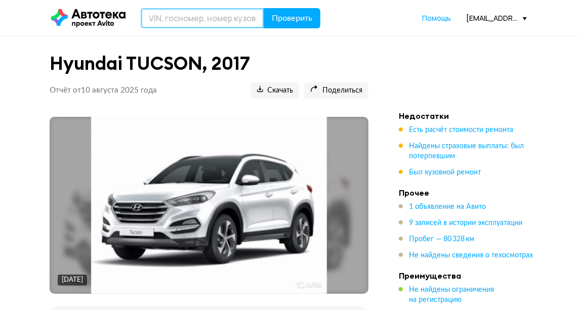
click at [191, 22] on input "text" at bounding box center [203, 18] width 124 height 20
type input "Р842КУ136"
click at [264, 8] on button "Проверить" at bounding box center [292, 18] width 57 height 20
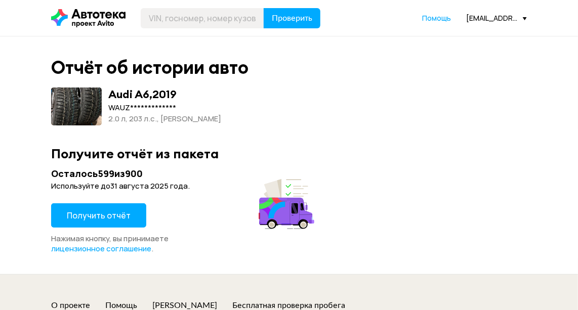
click at [95, 209] on button "Получить отчёт" at bounding box center [98, 216] width 95 height 24
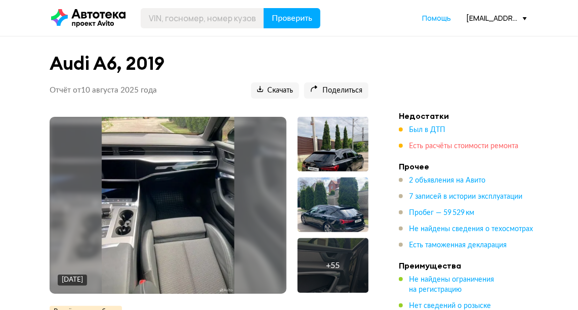
click at [455, 143] on span "Есть расчёты стоимости ремонта" at bounding box center [463, 146] width 109 height 7
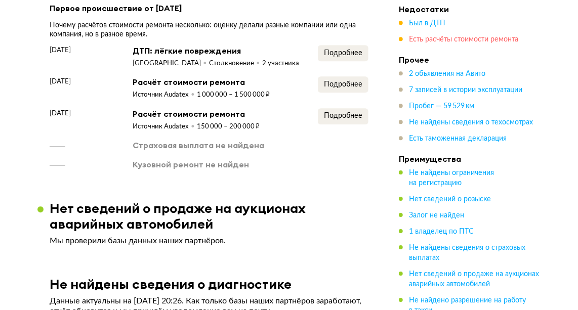
scroll to position [1071, 0]
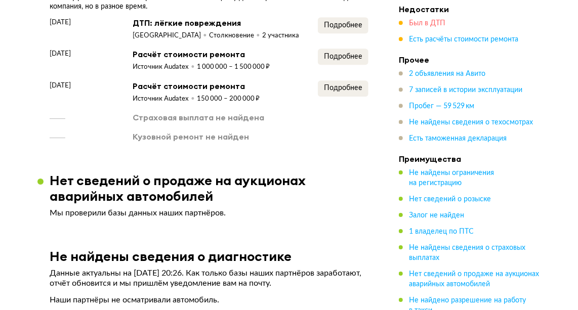
click at [429, 21] on span "Был в ДТП" at bounding box center [427, 23] width 36 height 7
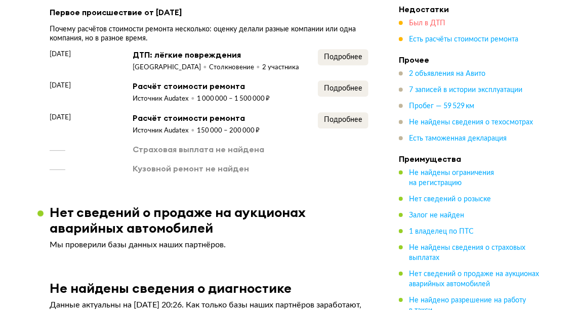
scroll to position [1038, 0]
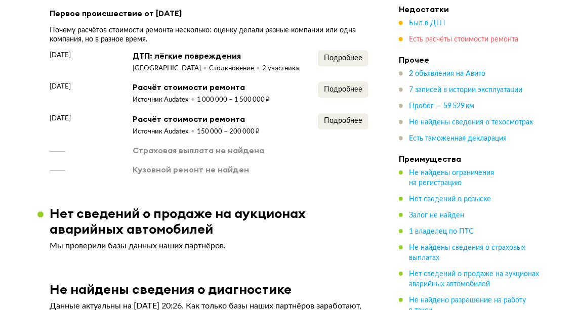
click at [439, 42] on span "Есть расчёты стоимости ремонта" at bounding box center [463, 39] width 109 height 7
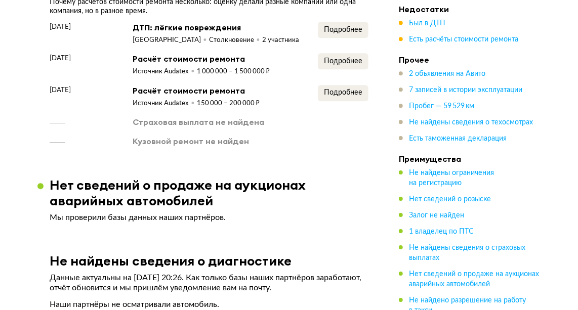
scroll to position [1071, 0]
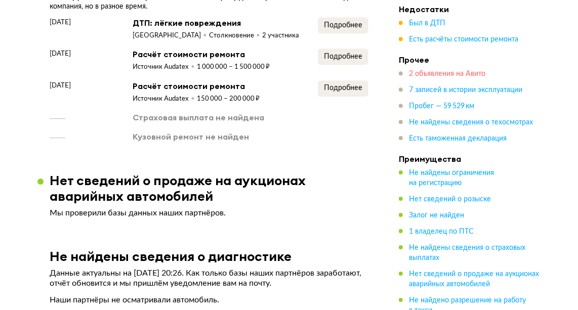
click at [441, 72] on span "2 объявления на Авито" at bounding box center [447, 73] width 76 height 7
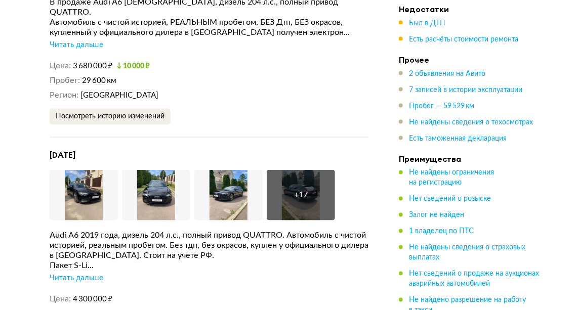
scroll to position [1862, 0]
